Goal: Find specific page/section: Find specific page/section

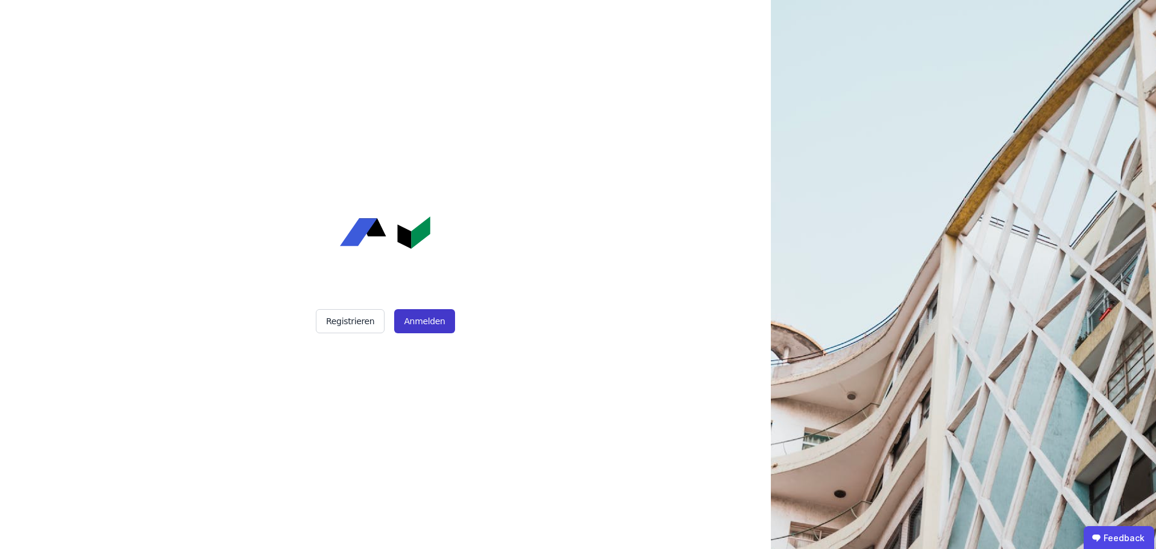
click at [421, 321] on button "Anmelden" at bounding box center [424, 321] width 60 height 24
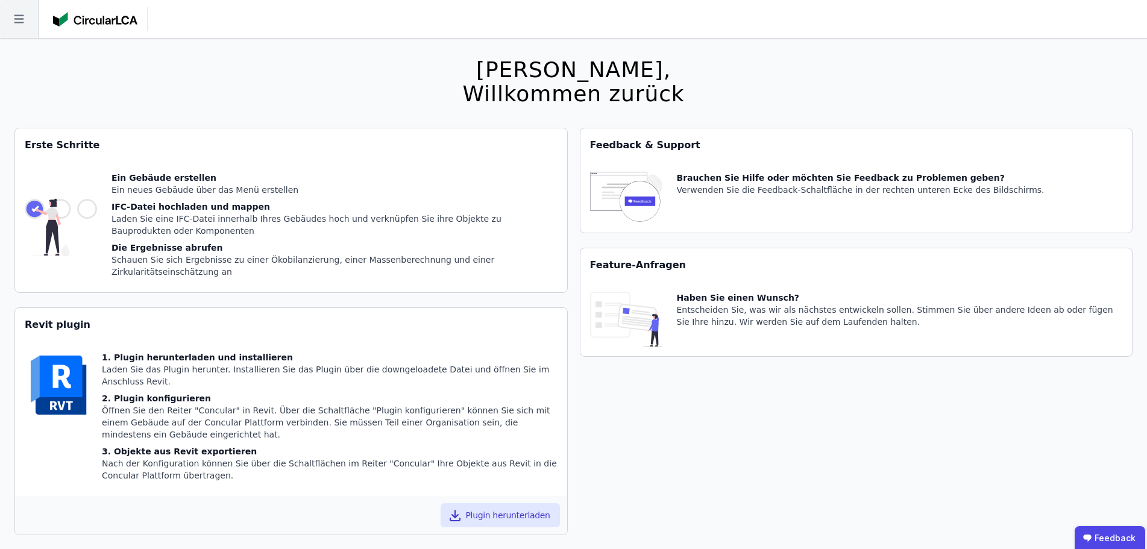
click at [13, 24] on icon at bounding box center [19, 19] width 38 height 38
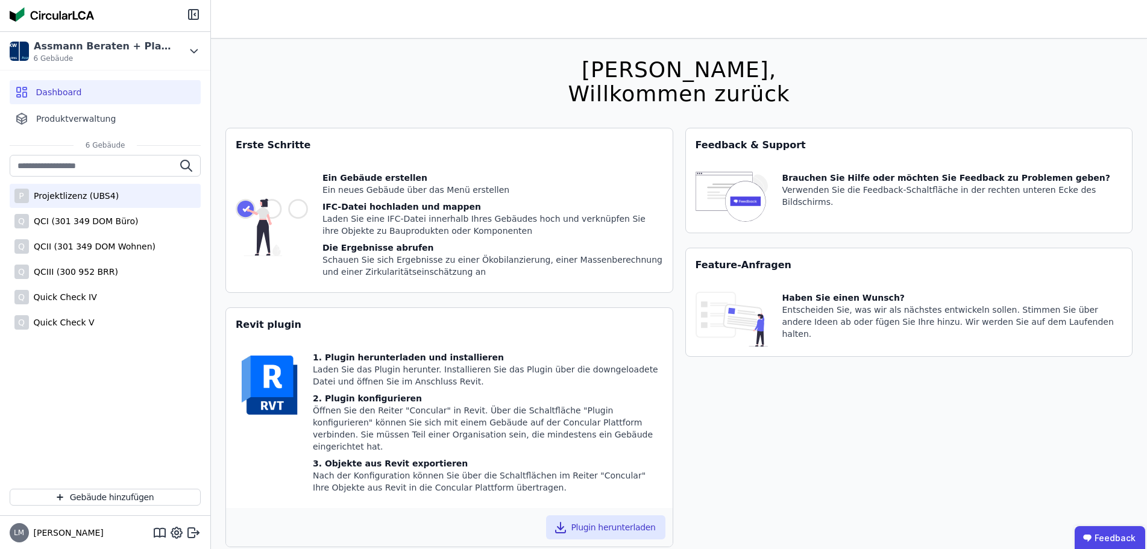
click at [98, 195] on div "Projektlizenz (UBS4)" at bounding box center [74, 196] width 90 height 12
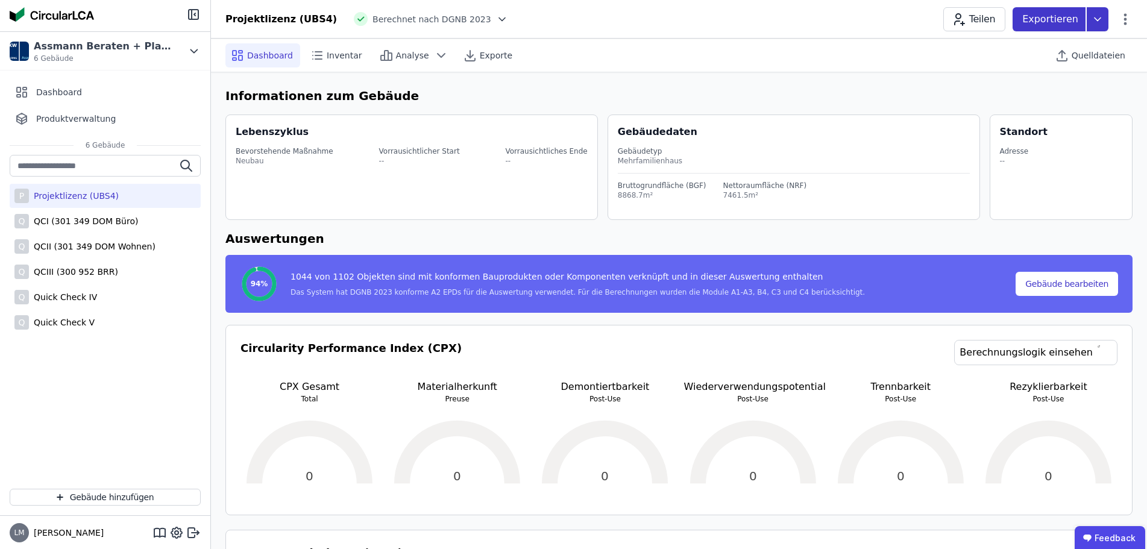
click at [1096, 13] on icon at bounding box center [1098, 19] width 22 height 24
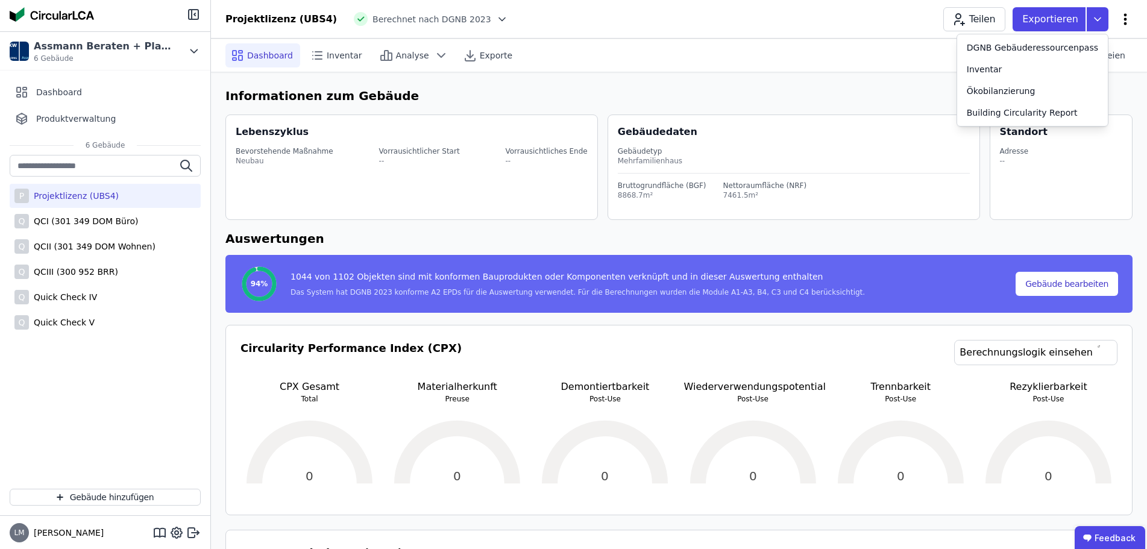
click at [1125, 19] on icon at bounding box center [1125, 18] width 3 height 11
click at [1123, 26] on icon at bounding box center [1125, 19] width 14 height 14
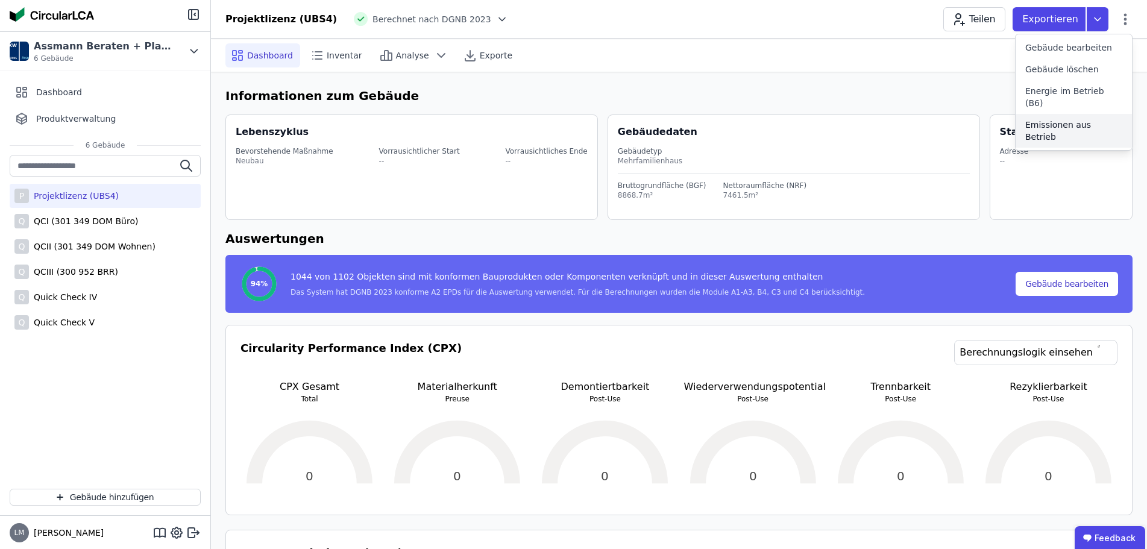
click at [1079, 119] on span "Emissionen aus Betrieb" at bounding box center [1074, 131] width 97 height 24
